Goal: Information Seeking & Learning: Check status

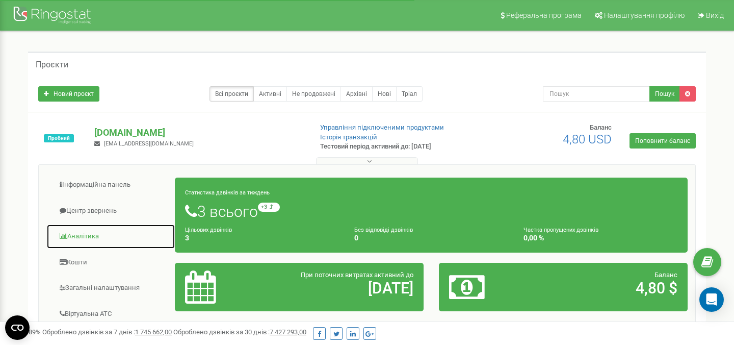
click at [92, 235] on link "Аналiтика" at bounding box center [110, 236] width 129 height 25
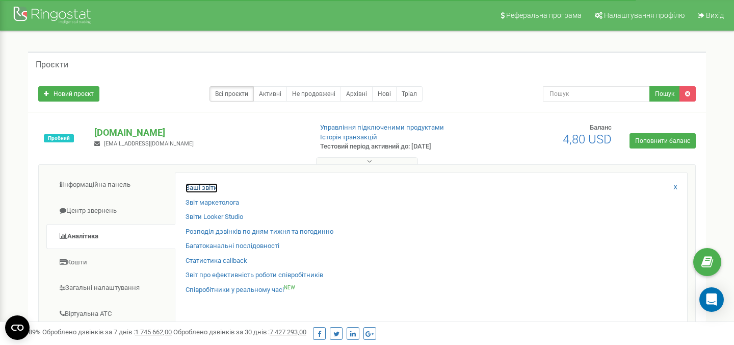
click at [198, 186] on link "Ваші звіти" at bounding box center [202, 188] width 32 height 10
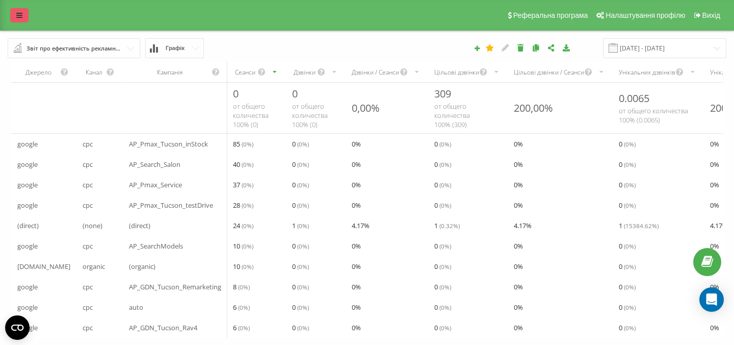
click at [26, 17] on link at bounding box center [19, 15] width 18 height 14
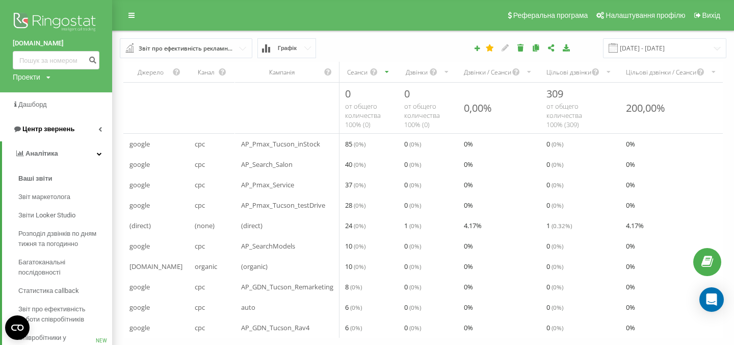
click at [93, 130] on link "Центр звернень" at bounding box center [56, 129] width 112 height 24
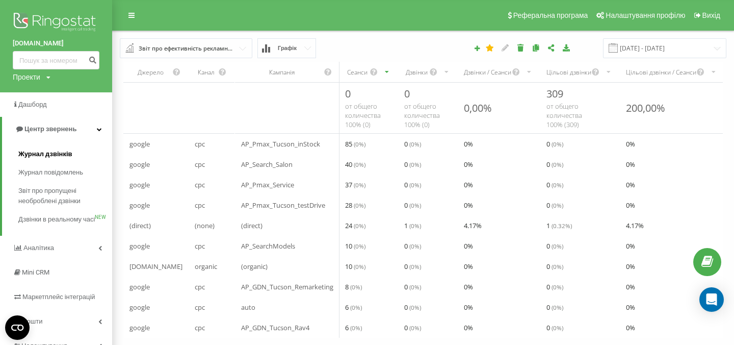
click at [59, 154] on span "Журнал дзвінків" at bounding box center [45, 154] width 54 height 10
